Goal: Transaction & Acquisition: Purchase product/service

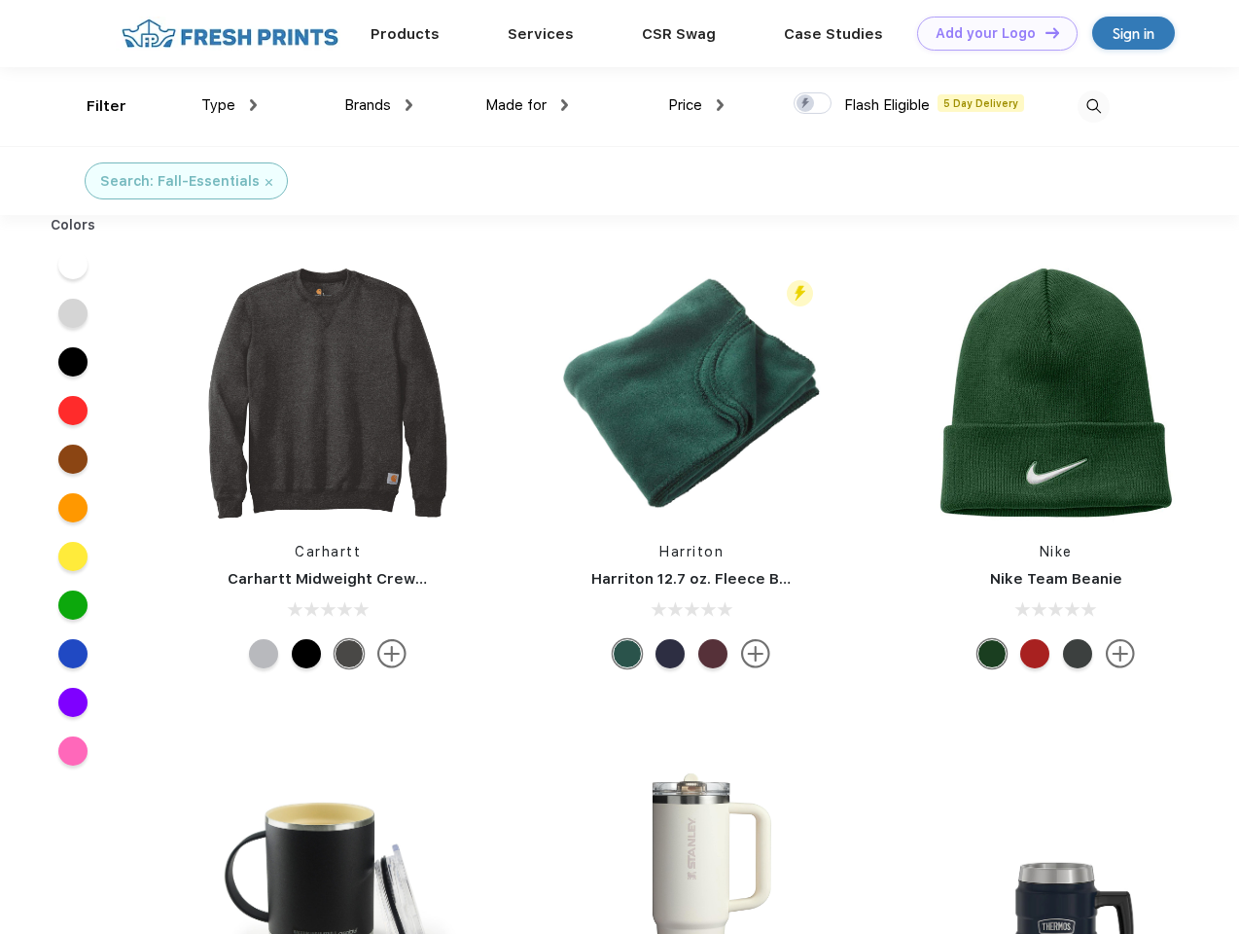
click at [990, 33] on link "Add your Logo Design Tool" at bounding box center [997, 34] width 161 height 34
click at [0, 0] on div "Design Tool" at bounding box center [0, 0] width 0 height 0
click at [1044, 32] on link "Add your Logo Design Tool" at bounding box center [997, 34] width 161 height 34
click at [93, 106] on div "Filter" at bounding box center [107, 106] width 40 height 22
click at [230, 105] on span "Type" at bounding box center [218, 105] width 34 height 18
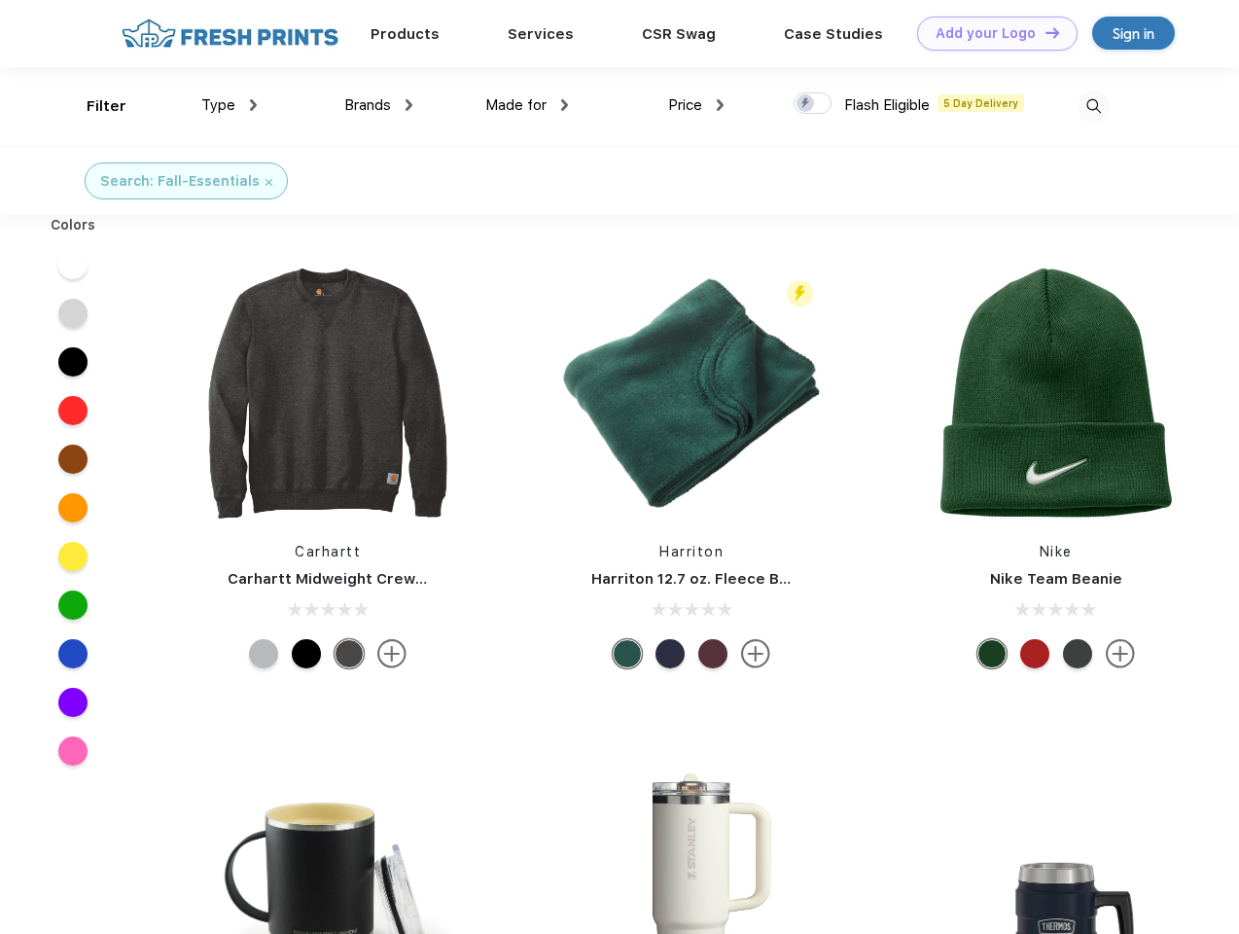
click at [378, 105] on span "Brands" at bounding box center [367, 105] width 47 height 18
click at [527, 105] on span "Made for" at bounding box center [515, 105] width 61 height 18
click at [696, 105] on span "Price" at bounding box center [685, 105] width 34 height 18
click at [813, 104] on div at bounding box center [813, 102] width 38 height 21
click at [806, 104] on input "checkbox" at bounding box center [800, 97] width 13 height 13
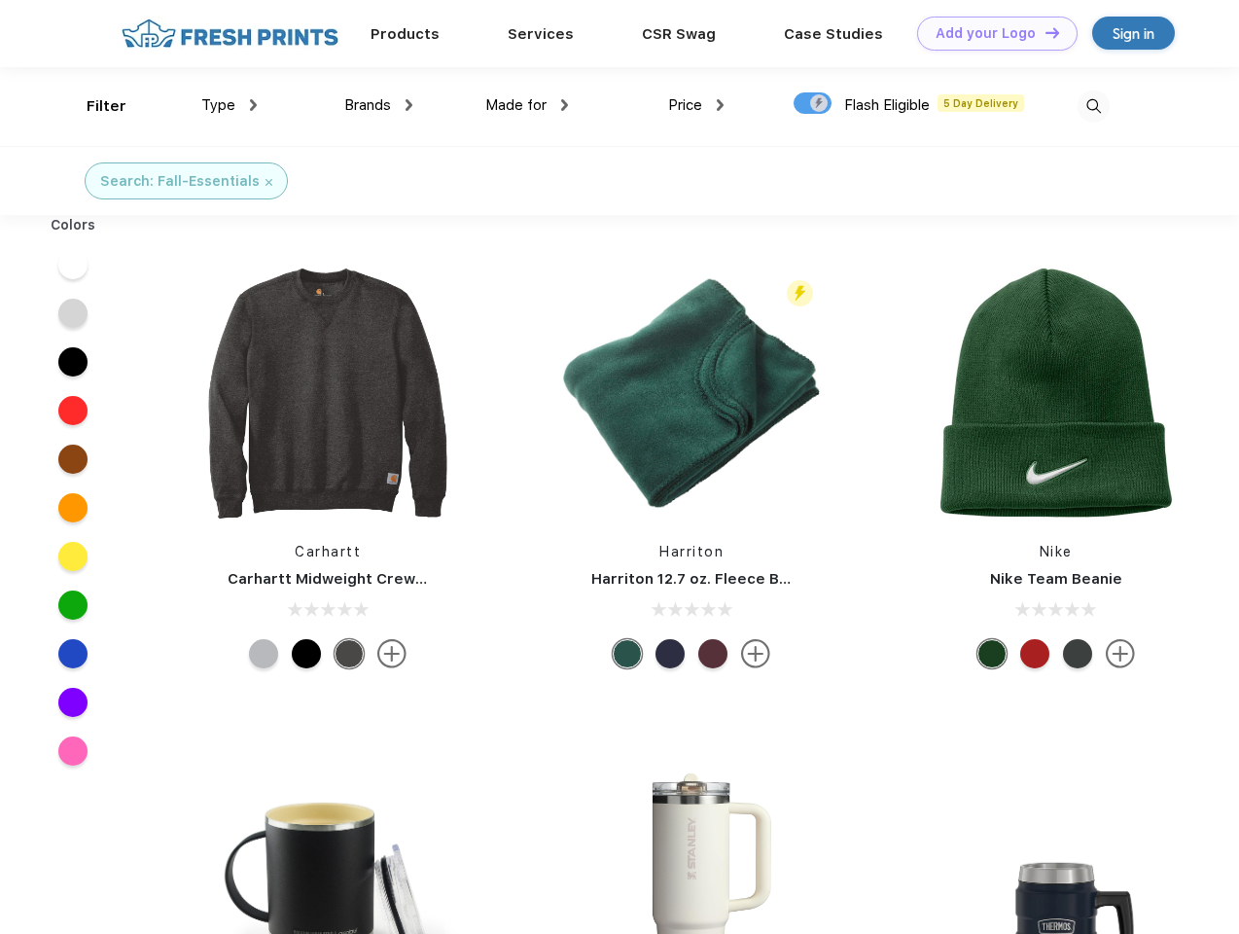
click at [1093, 106] on img at bounding box center [1094, 106] width 32 height 32
